Goal: Transaction & Acquisition: Book appointment/travel/reservation

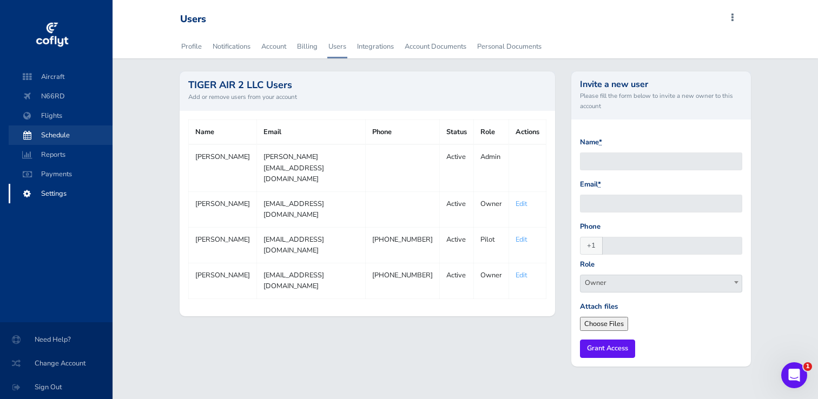
drag, startPoint x: 49, startPoint y: 131, endPoint x: 56, endPoint y: 128, distance: 7.5
click at [49, 131] on span "Schedule" at bounding box center [60, 135] width 82 height 19
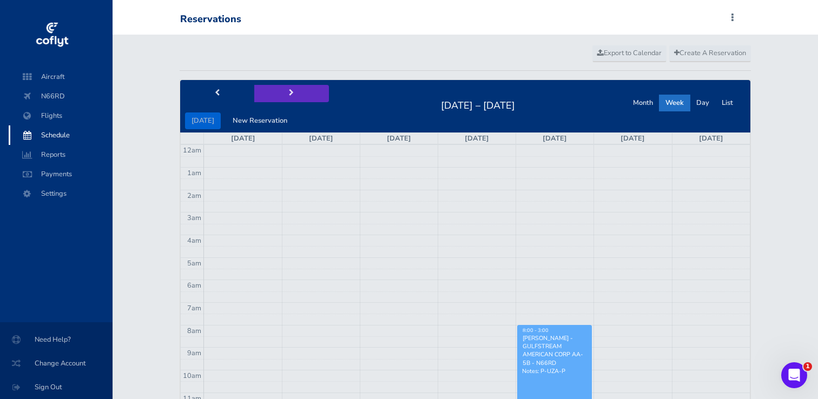
click at [289, 90] on span "next" at bounding box center [291, 93] width 5 height 7
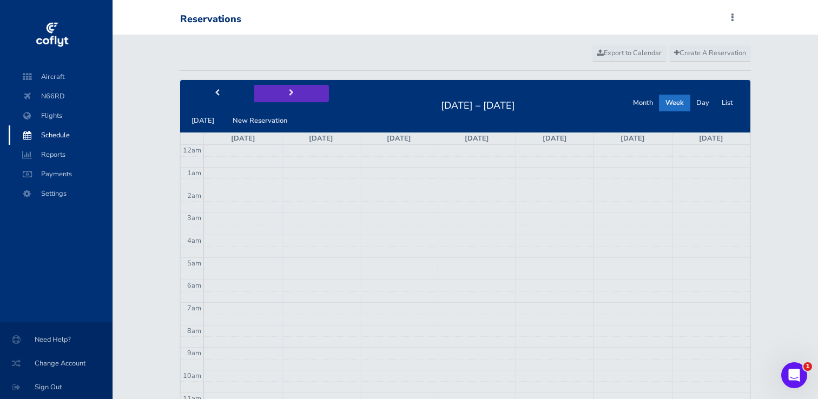
click at [289, 90] on span "next" at bounding box center [291, 93] width 5 height 7
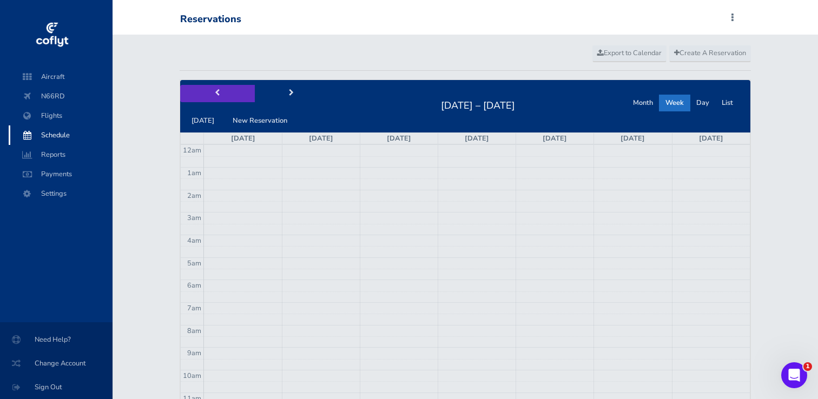
click at [227, 94] on button "prev" at bounding box center [217, 93] width 75 height 17
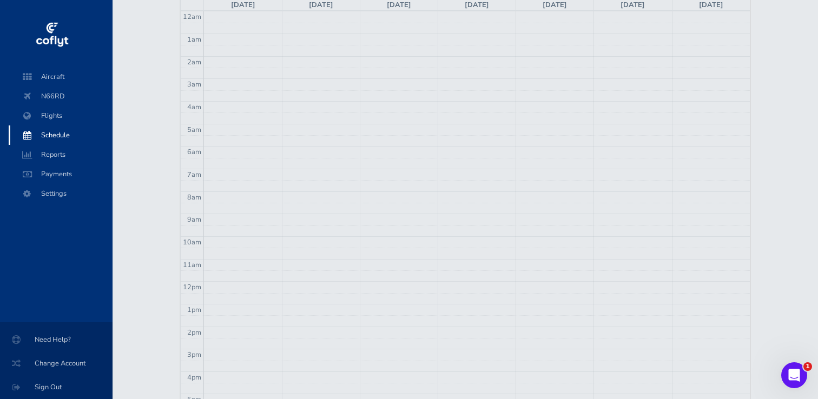
scroll to position [38, 0]
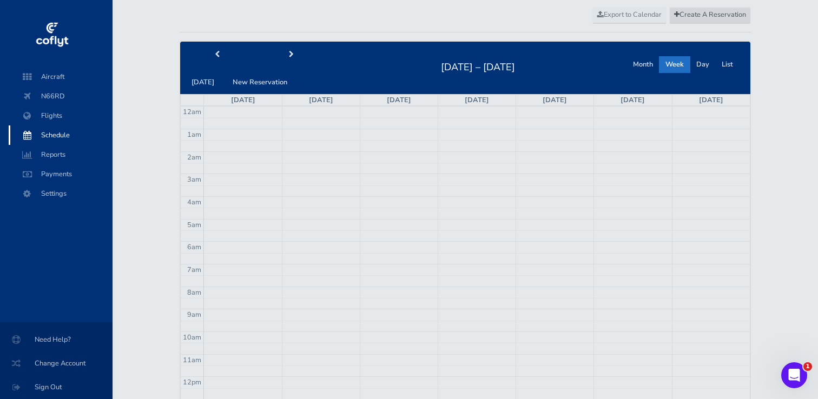
click at [711, 16] on span "Create A Reservation" at bounding box center [710, 15] width 72 height 10
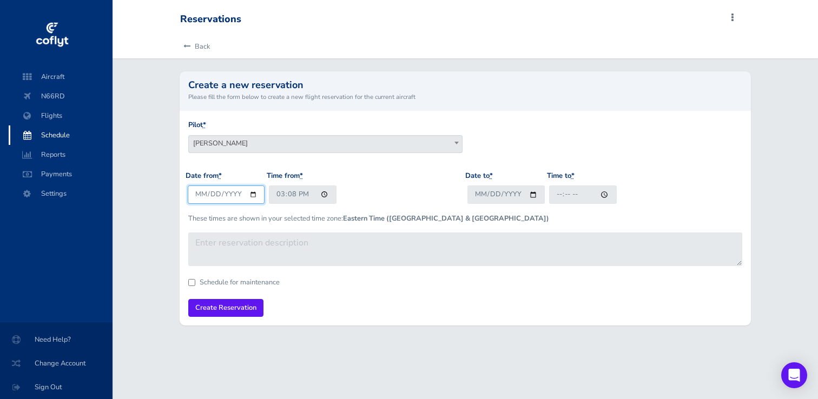
click at [222, 191] on input "[DATE]" at bounding box center [226, 195] width 77 height 18
click at [249, 193] on input "[DATE]" at bounding box center [226, 195] width 77 height 18
type input "[DATE]"
click at [288, 193] on input "15:08" at bounding box center [303, 195] width 68 height 18
click at [281, 196] on input "15:08" at bounding box center [303, 195] width 68 height 18
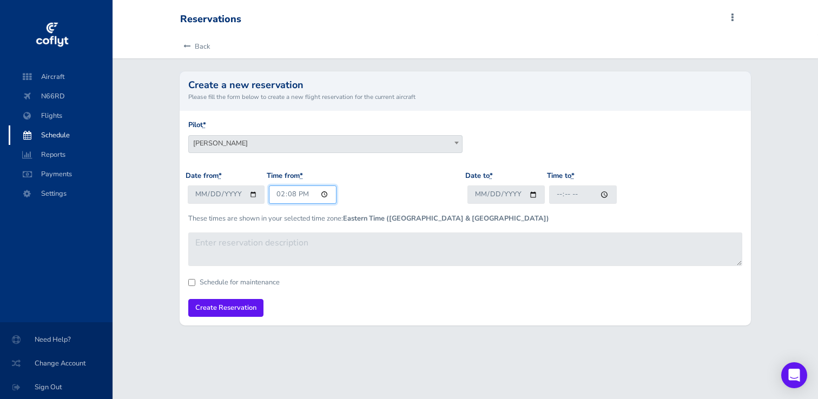
type input "14:00"
click at [365, 188] on div "Date from * [DATE] Time from * 14:00" at bounding box center [326, 192] width 280 height 42
click at [486, 195] on input "Date to *" at bounding box center [506, 195] width 77 height 18
click at [531, 195] on input "Date to *" at bounding box center [506, 195] width 77 height 18
type input "[DATE]"
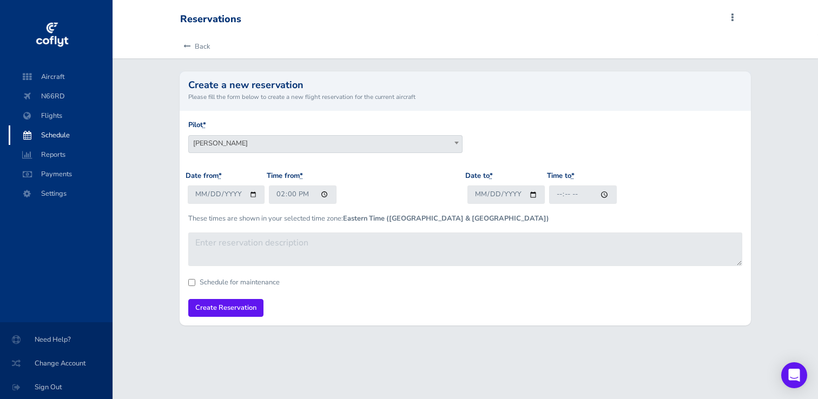
drag, startPoint x: 563, startPoint y: 159, endPoint x: 569, endPoint y: 176, distance: 18.3
click at [562, 159] on div "Pilot * [PERSON_NAME] [PERSON_NAME] [PERSON_NAME] [PERSON_NAME] [PERSON_NAME]" at bounding box center [466, 145] width 560 height 51
click at [559, 196] on input "Time to *" at bounding box center [583, 195] width 68 height 18
type input "19:00"
click at [530, 136] on div "Pilot * [PERSON_NAME] [PERSON_NAME] [PERSON_NAME] [PERSON_NAME] [PERSON_NAME]" at bounding box center [466, 145] width 560 height 51
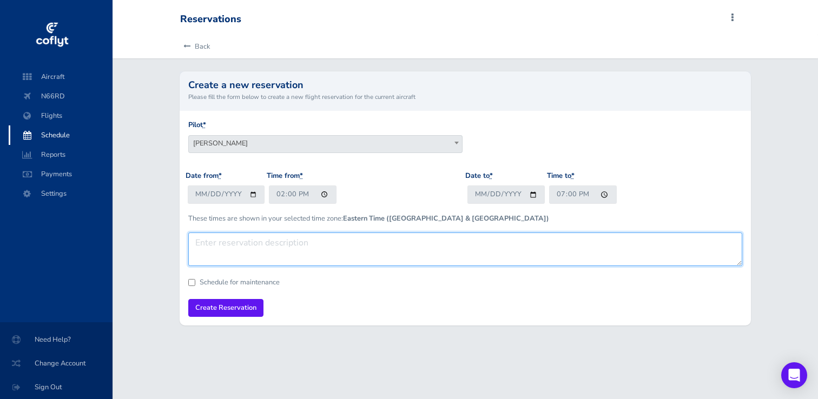
click at [248, 252] on textarea at bounding box center [465, 250] width 555 height 34
type textarea "K"
click at [276, 244] on textarea "***This is tentative - might not happen*** KPDK - N68 - KPDK" at bounding box center [465, 250] width 555 height 34
type textarea "***This is tentative - trip might not happen*** KPDK - N68 - KPDK"
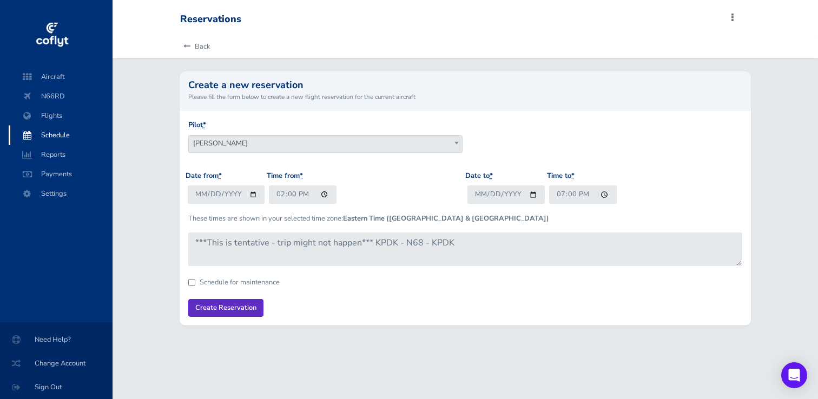
click at [228, 311] on input "Create Reservation" at bounding box center [225, 308] width 75 height 18
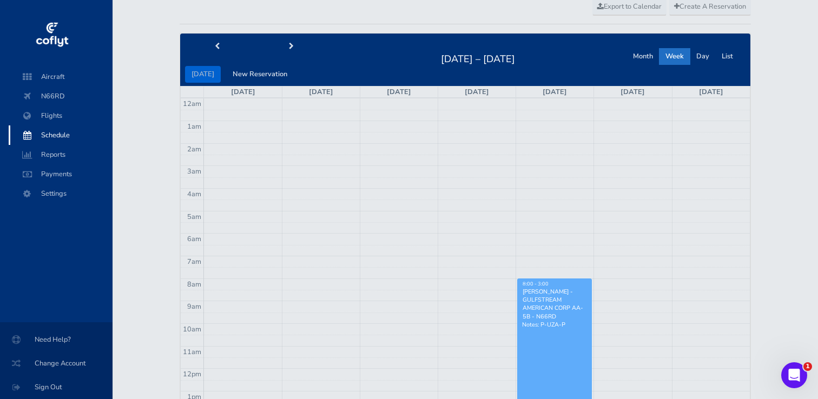
scroll to position [45, 0]
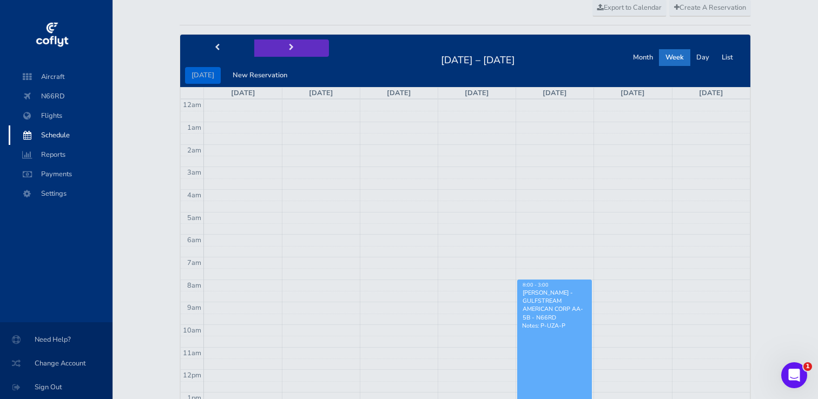
click at [291, 48] on button "next" at bounding box center [291, 48] width 75 height 17
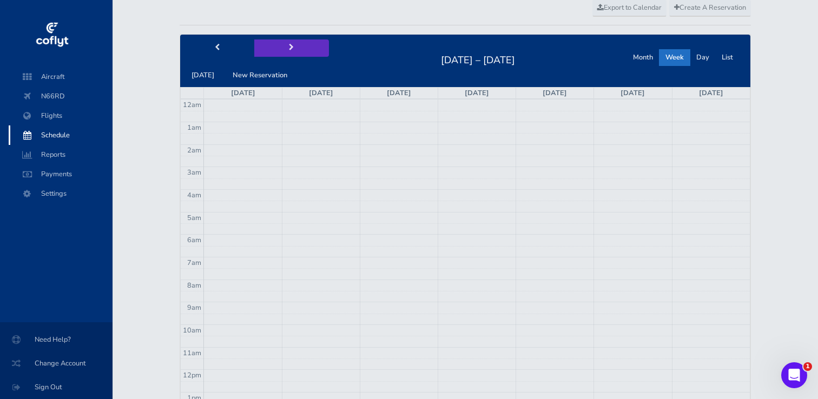
click at [291, 48] on button "next" at bounding box center [291, 48] width 75 height 17
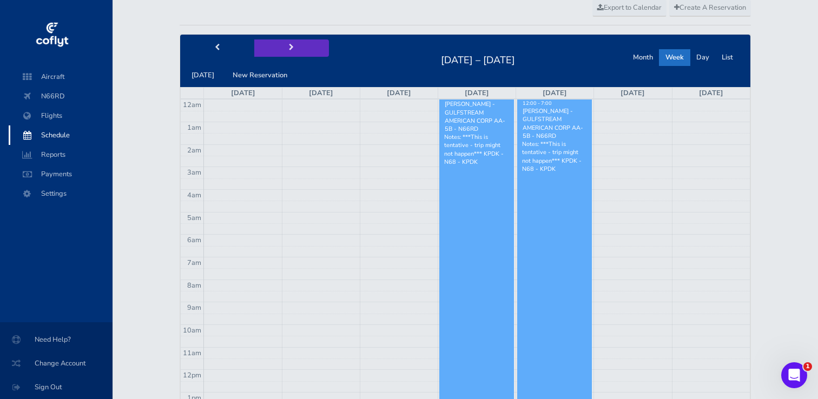
click at [291, 48] on button "next" at bounding box center [291, 48] width 75 height 17
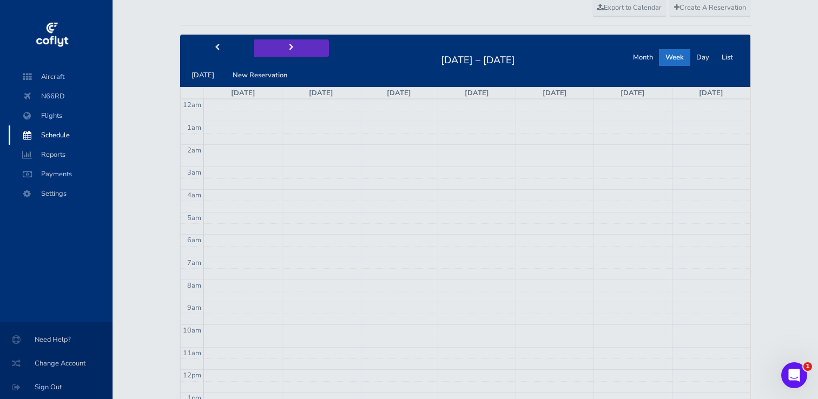
click at [291, 48] on button "next" at bounding box center [291, 48] width 75 height 17
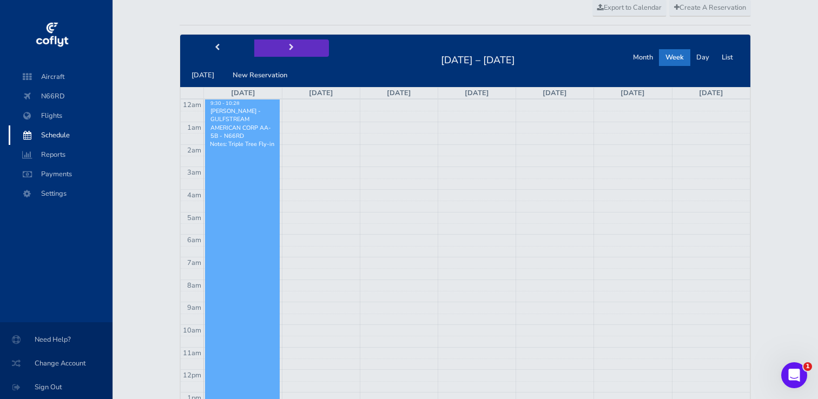
click at [290, 48] on button "next" at bounding box center [291, 48] width 75 height 17
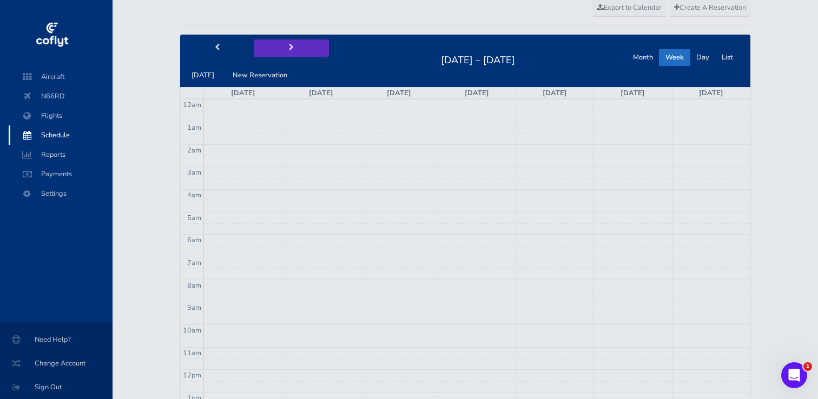
click at [290, 48] on button "next" at bounding box center [291, 48] width 75 height 17
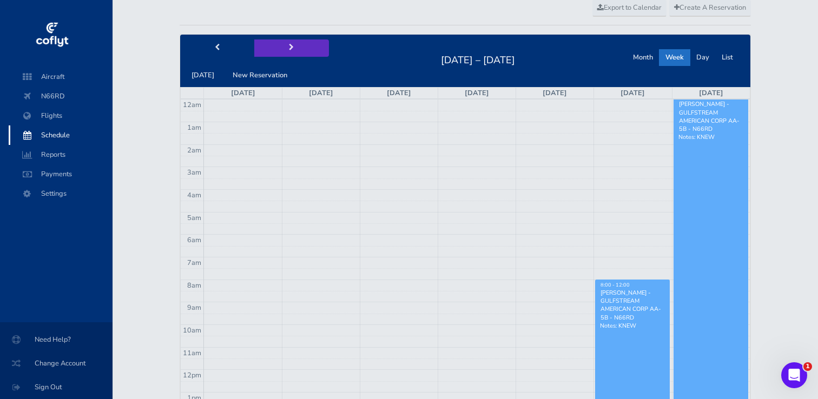
click at [290, 48] on button "next" at bounding box center [291, 48] width 75 height 17
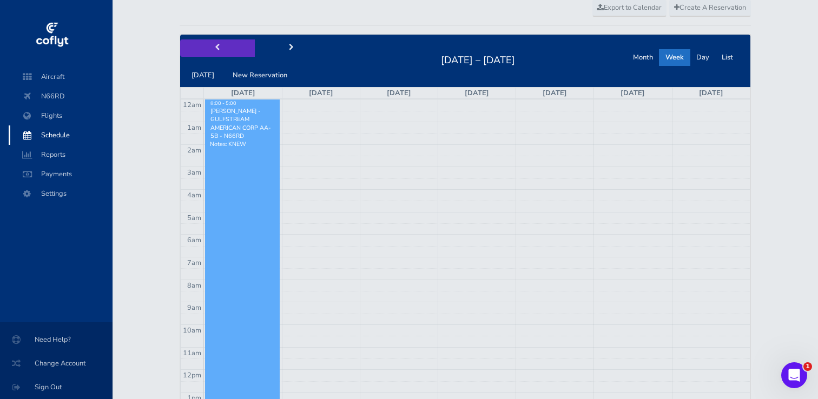
click at [215, 48] on span "prev" at bounding box center [217, 47] width 5 height 7
